Goal: Transaction & Acquisition: Purchase product/service

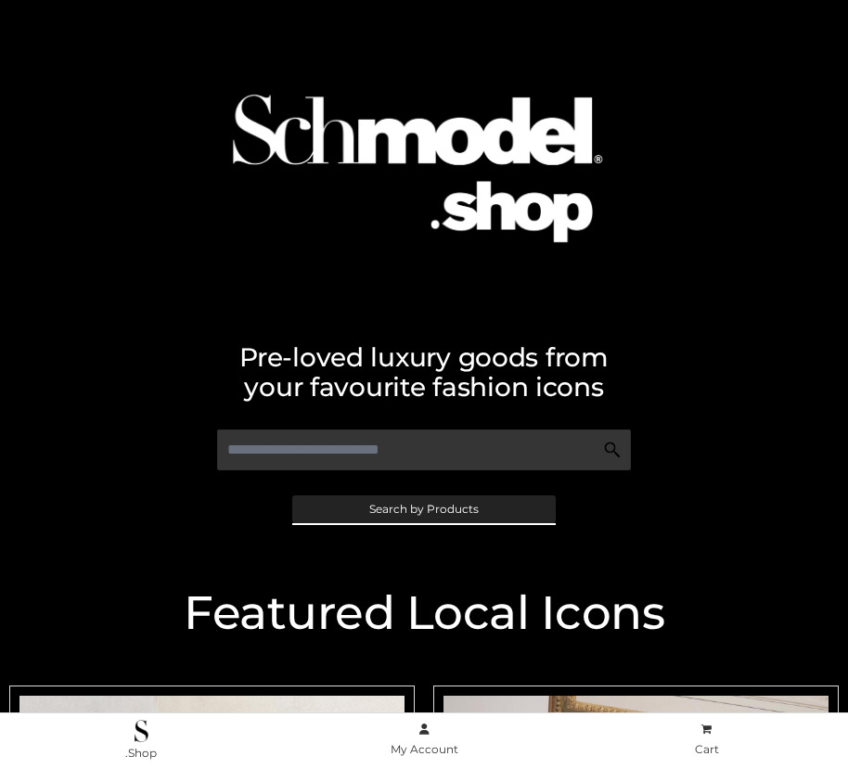
click at [423, 508] on span "Search by Products" at bounding box center [423, 509] width 109 height 11
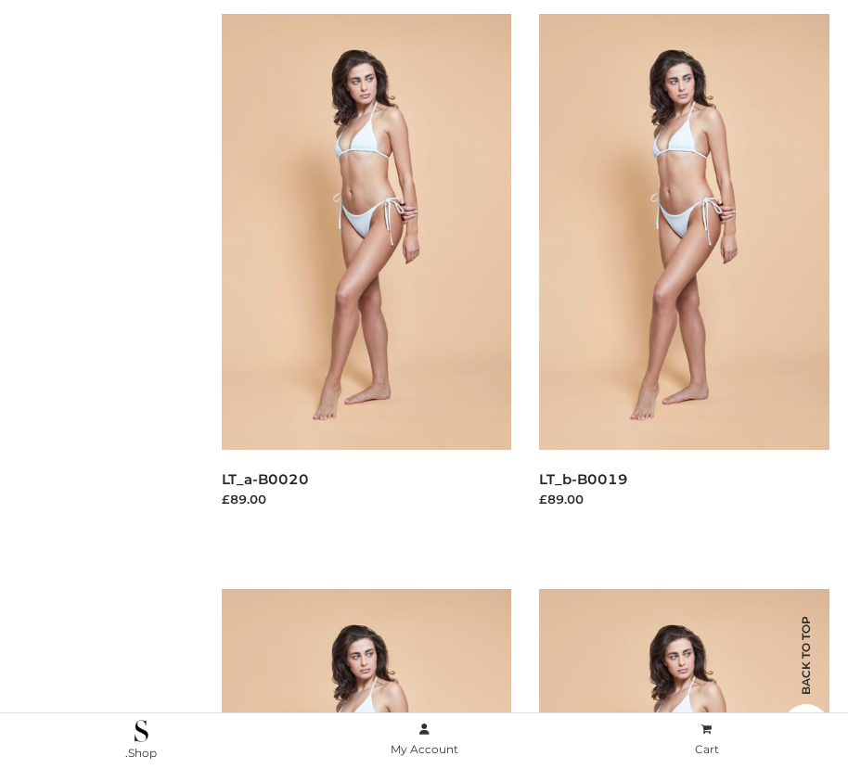
scroll to position [186, 0]
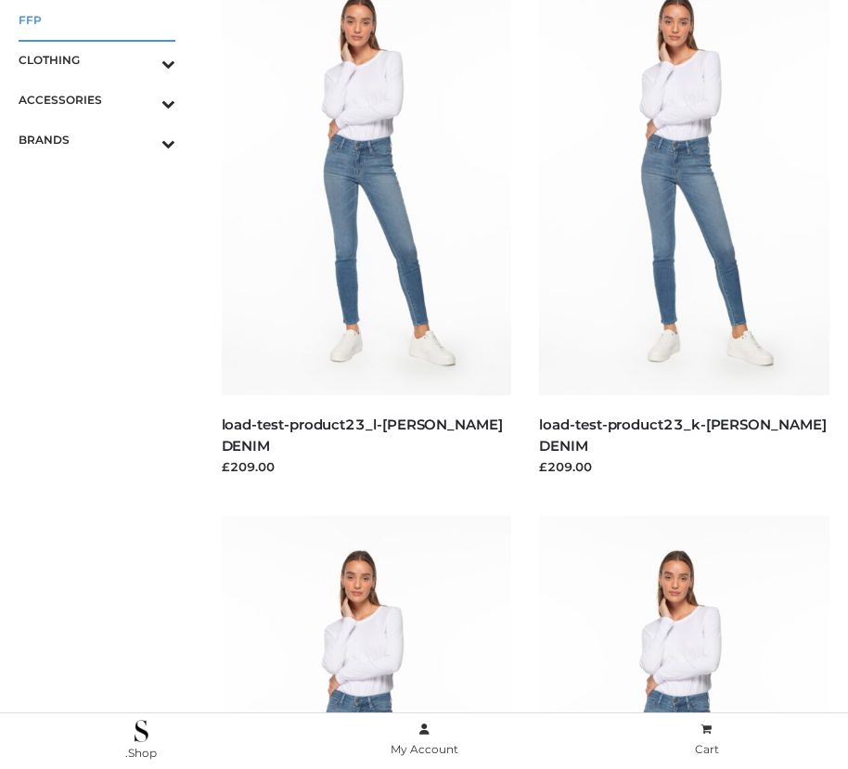
click at [96, 19] on span "FFP" at bounding box center [97, 19] width 157 height 21
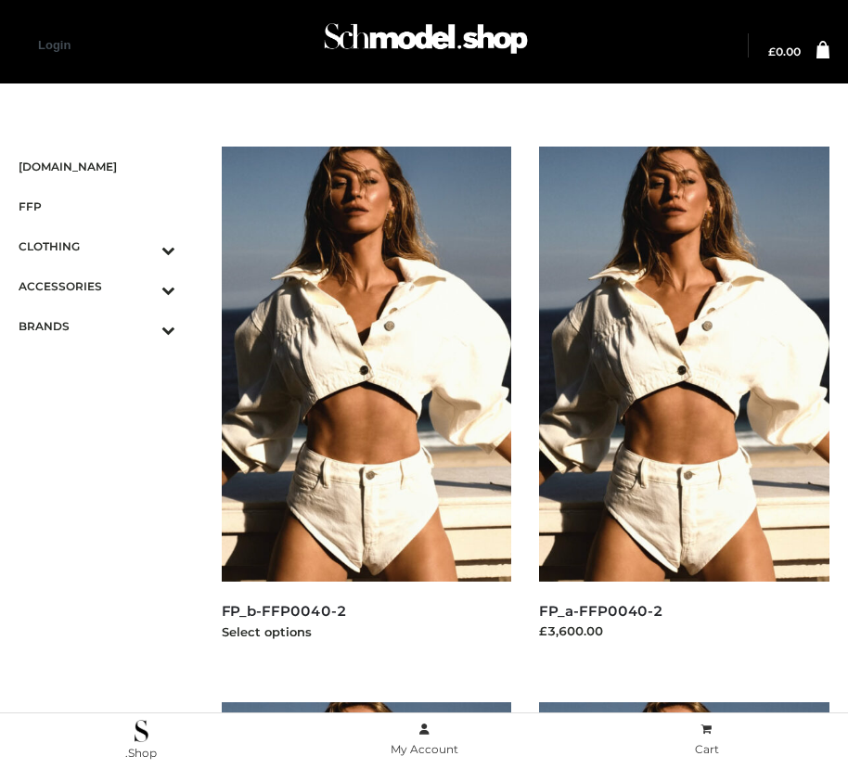
click at [365, 405] on img at bounding box center [367, 364] width 290 height 435
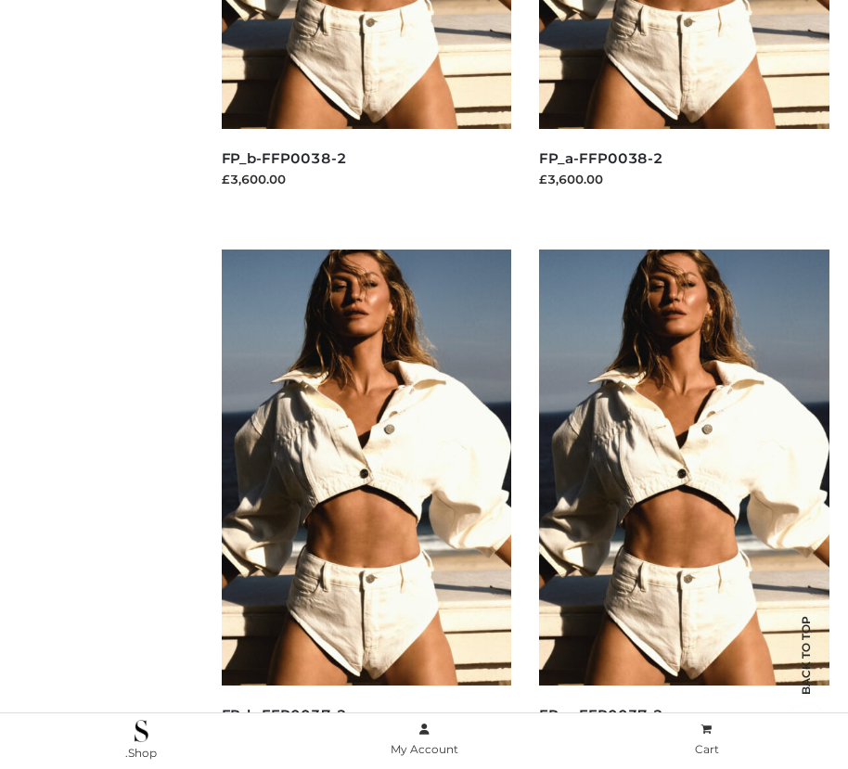
click at [684, 508] on img at bounding box center [684, 467] width 290 height 435
click at [365, 508] on img at bounding box center [367, 467] width 290 height 435
